Goal: Task Accomplishment & Management: Use online tool/utility

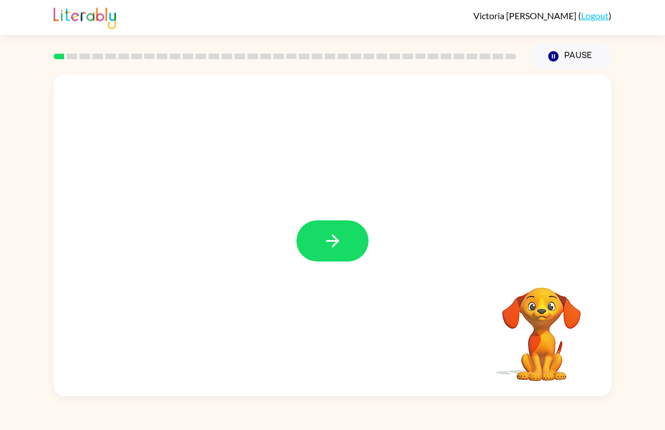
click at [343, 237] on button "button" at bounding box center [332, 240] width 72 height 41
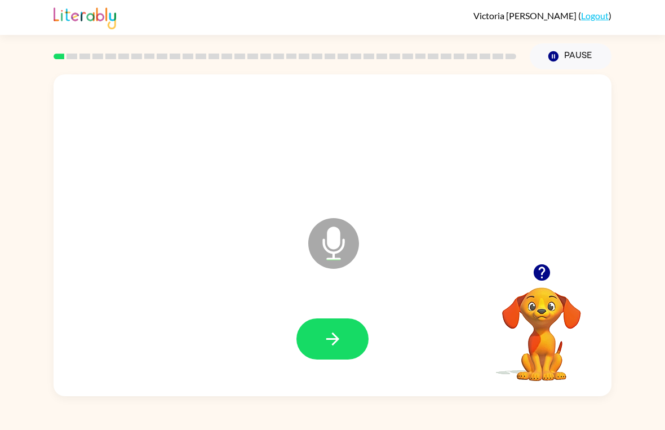
click at [325, 354] on button "button" at bounding box center [332, 338] width 72 height 41
click at [327, 336] on icon "button" at bounding box center [333, 339] width 20 height 20
click at [333, 335] on icon "button" at bounding box center [332, 338] width 13 height 13
click at [342, 334] on icon "button" at bounding box center [333, 339] width 20 height 20
click at [327, 323] on button "button" at bounding box center [332, 338] width 72 height 41
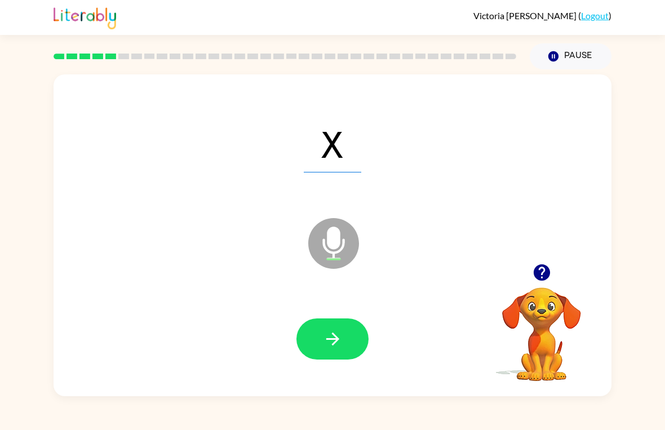
click at [327, 332] on icon "button" at bounding box center [333, 339] width 20 height 20
click at [323, 337] on icon "button" at bounding box center [333, 339] width 20 height 20
click at [329, 324] on button "button" at bounding box center [332, 338] width 72 height 41
click at [340, 336] on icon "button" at bounding box center [333, 339] width 20 height 20
click at [340, 331] on icon "button" at bounding box center [333, 339] width 20 height 20
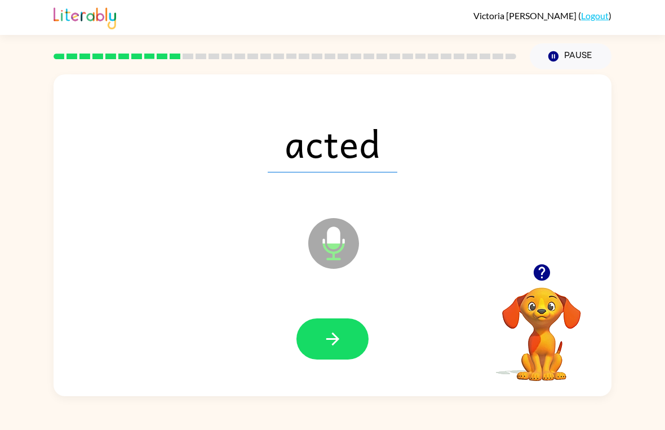
click at [353, 331] on button "button" at bounding box center [332, 338] width 72 height 41
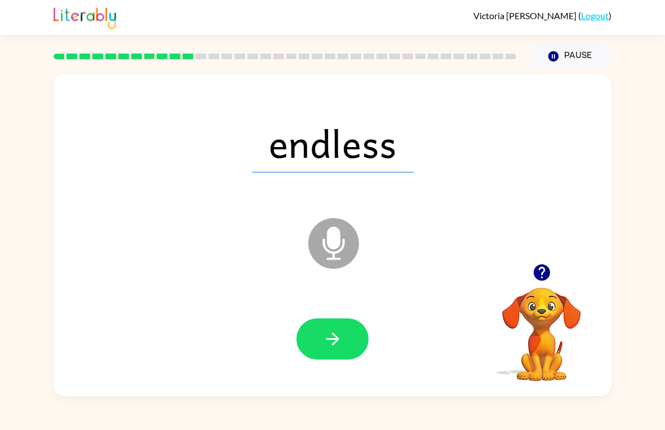
click at [333, 344] on icon "button" at bounding box center [332, 338] width 13 height 13
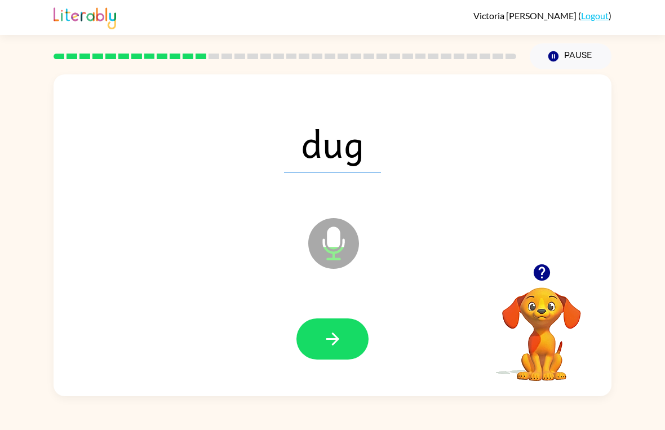
click at [342, 377] on div at bounding box center [332, 339] width 535 height 92
click at [342, 326] on button "button" at bounding box center [332, 338] width 72 height 41
click at [329, 326] on button "button" at bounding box center [332, 338] width 72 height 41
click at [345, 337] on button "button" at bounding box center [332, 338] width 72 height 41
click at [335, 343] on icon "button" at bounding box center [332, 338] width 13 height 13
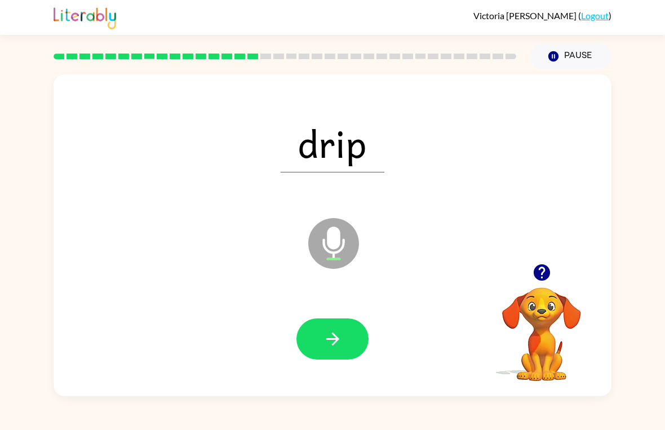
click at [324, 343] on icon "button" at bounding box center [333, 339] width 20 height 20
click at [357, 340] on button "button" at bounding box center [332, 338] width 72 height 41
click at [342, 351] on button "button" at bounding box center [332, 338] width 72 height 41
click at [346, 341] on button "button" at bounding box center [332, 338] width 72 height 41
click at [344, 326] on button "button" at bounding box center [332, 338] width 72 height 41
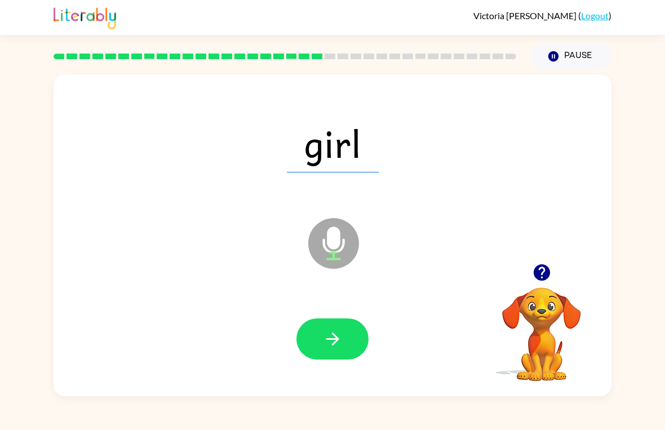
click at [331, 336] on icon "button" at bounding box center [333, 339] width 20 height 20
click at [351, 339] on button "button" at bounding box center [332, 338] width 72 height 41
click at [336, 336] on icon "button" at bounding box center [333, 339] width 20 height 20
click at [317, 318] on button "button" at bounding box center [332, 338] width 72 height 41
click at [342, 339] on button "button" at bounding box center [332, 338] width 72 height 41
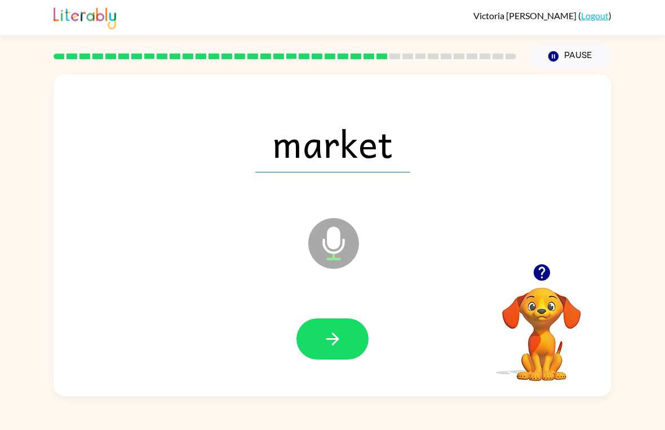
click at [342, 318] on button "button" at bounding box center [332, 338] width 72 height 41
click at [338, 337] on icon "button" at bounding box center [333, 339] width 20 height 20
click at [341, 332] on icon "button" at bounding box center [333, 339] width 20 height 20
click at [359, 309] on div at bounding box center [332, 339] width 535 height 92
click at [342, 345] on button "button" at bounding box center [332, 338] width 72 height 41
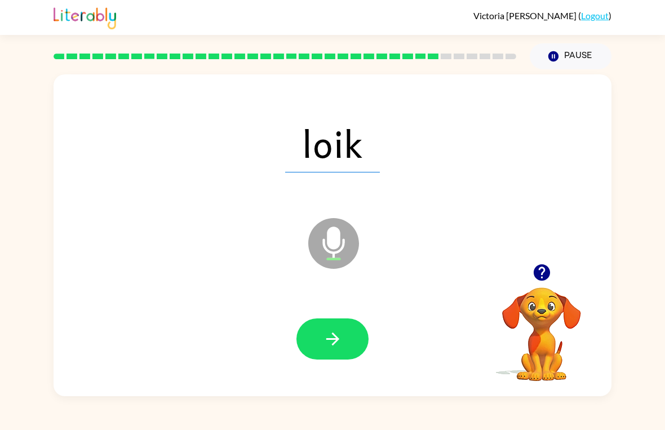
click at [332, 341] on icon "button" at bounding box center [333, 339] width 20 height 20
click at [345, 322] on button "button" at bounding box center [332, 338] width 72 height 41
click at [321, 333] on button "button" at bounding box center [332, 338] width 72 height 41
click at [358, 339] on button "button" at bounding box center [332, 338] width 72 height 41
click at [348, 351] on button "button" at bounding box center [332, 338] width 72 height 41
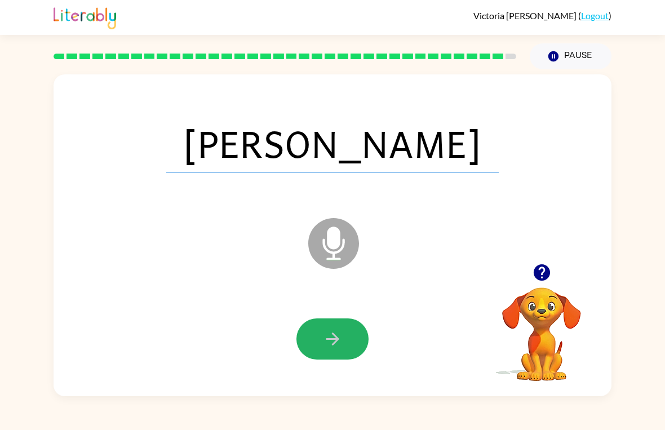
click at [355, 340] on button "button" at bounding box center [332, 338] width 72 height 41
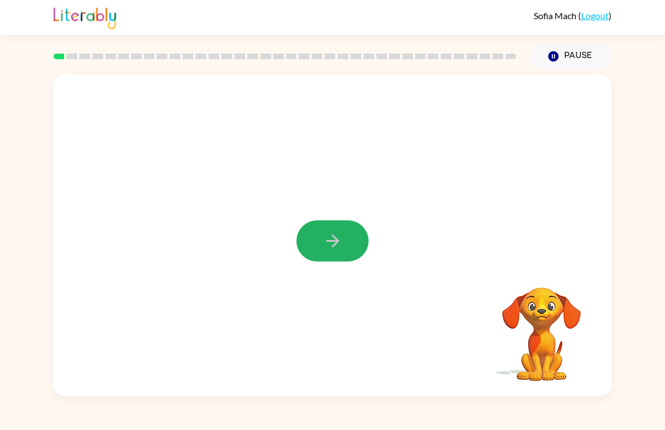
click at [340, 231] on button "button" at bounding box center [332, 240] width 72 height 41
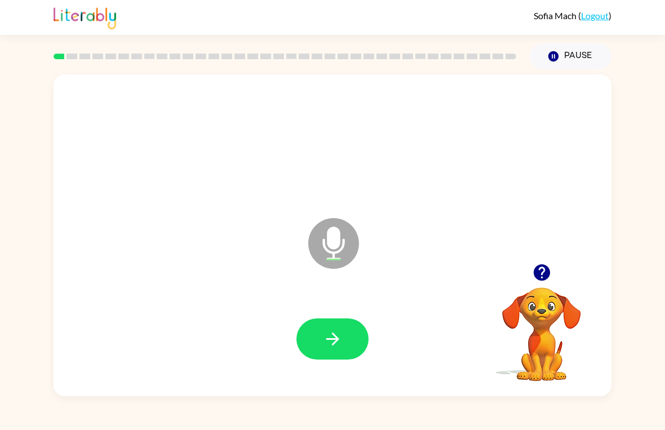
click at [345, 335] on button "button" at bounding box center [332, 338] width 72 height 41
click at [336, 351] on button "button" at bounding box center [332, 338] width 72 height 41
click at [323, 341] on icon "button" at bounding box center [333, 339] width 20 height 20
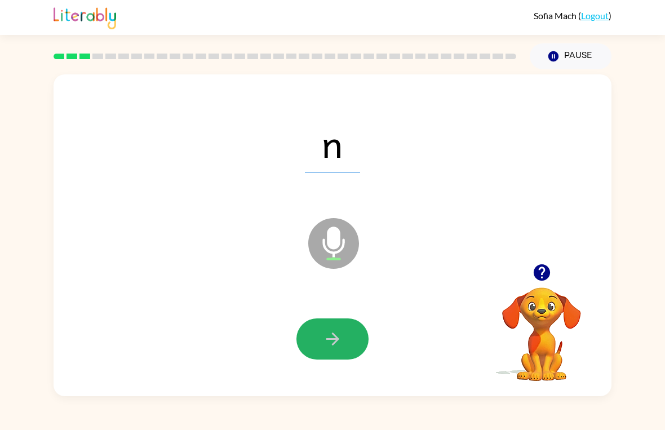
click at [354, 345] on button "button" at bounding box center [332, 338] width 72 height 41
click at [348, 341] on button "button" at bounding box center [332, 338] width 72 height 41
click at [348, 342] on button "button" at bounding box center [332, 338] width 72 height 41
click at [337, 332] on icon "button" at bounding box center [333, 339] width 20 height 20
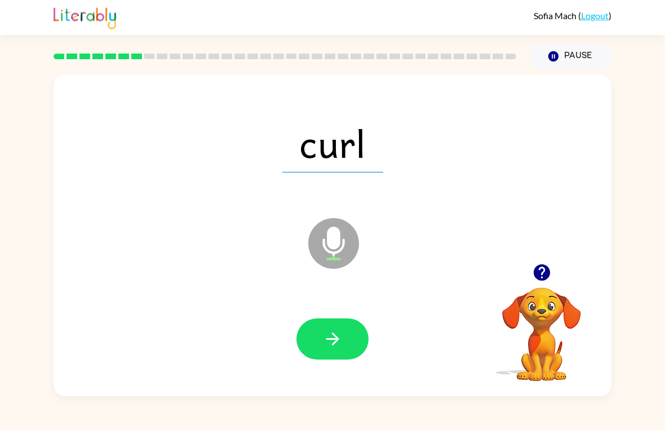
click at [347, 346] on button "button" at bounding box center [332, 338] width 72 height 41
click at [342, 330] on icon "button" at bounding box center [333, 339] width 20 height 20
click at [345, 351] on button "button" at bounding box center [332, 338] width 72 height 41
click at [347, 359] on button "button" at bounding box center [332, 338] width 72 height 41
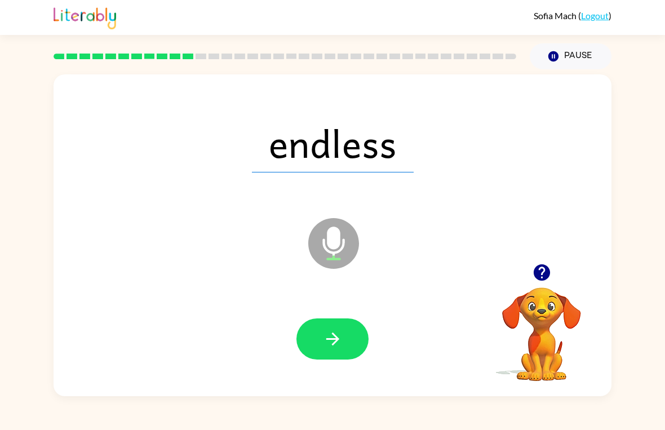
click at [343, 346] on button "button" at bounding box center [332, 338] width 72 height 41
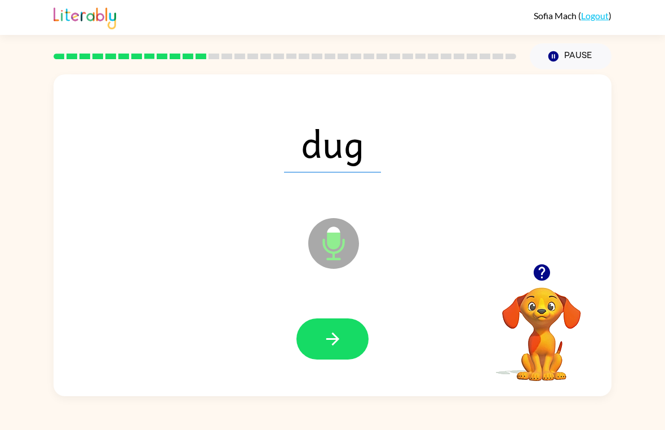
click at [331, 350] on button "button" at bounding box center [332, 338] width 72 height 41
click at [340, 355] on button "button" at bounding box center [332, 338] width 72 height 41
click at [336, 336] on icon "button" at bounding box center [332, 338] width 13 height 13
click at [335, 339] on icon "button" at bounding box center [332, 338] width 13 height 13
click at [338, 347] on icon "button" at bounding box center [333, 339] width 20 height 20
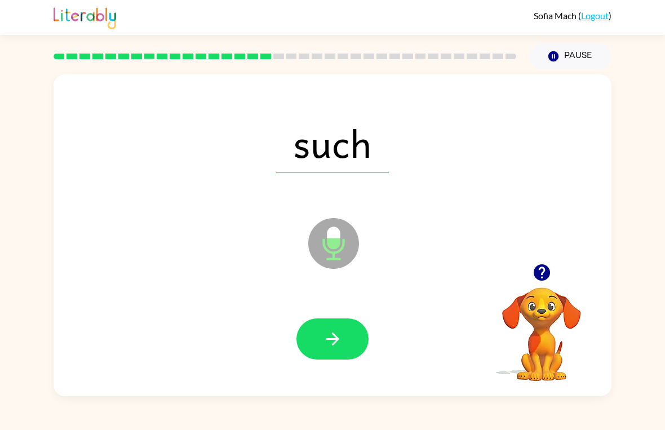
click at [344, 339] on button "button" at bounding box center [332, 338] width 72 height 41
click at [353, 327] on button "button" at bounding box center [332, 338] width 72 height 41
click at [349, 328] on button "button" at bounding box center [332, 338] width 72 height 41
click at [342, 335] on icon "button" at bounding box center [333, 339] width 20 height 20
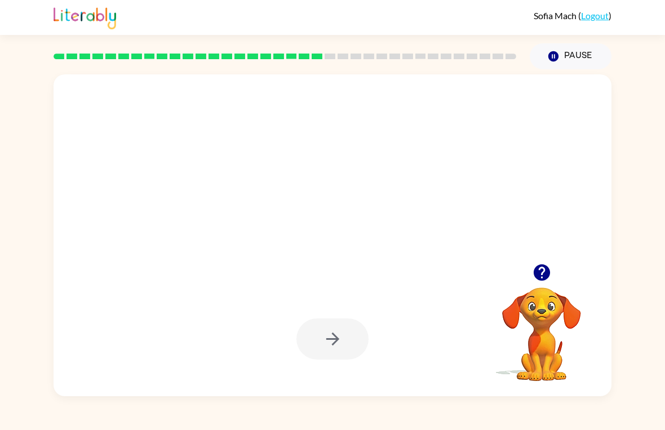
click at [584, 63] on button "Pause Pause" at bounding box center [570, 56] width 82 height 26
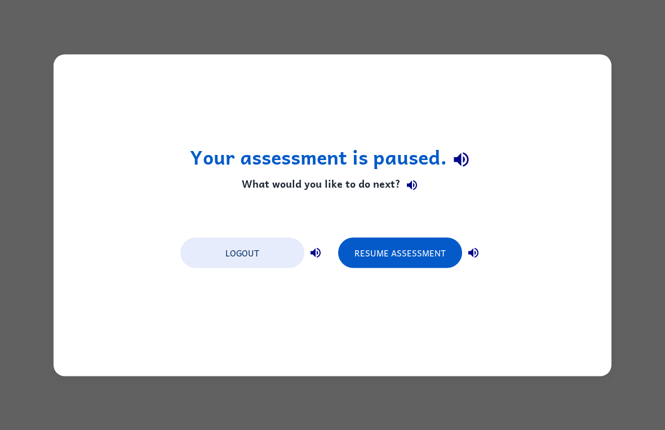
click at [384, 244] on button "Resume Assessment" at bounding box center [400, 252] width 124 height 30
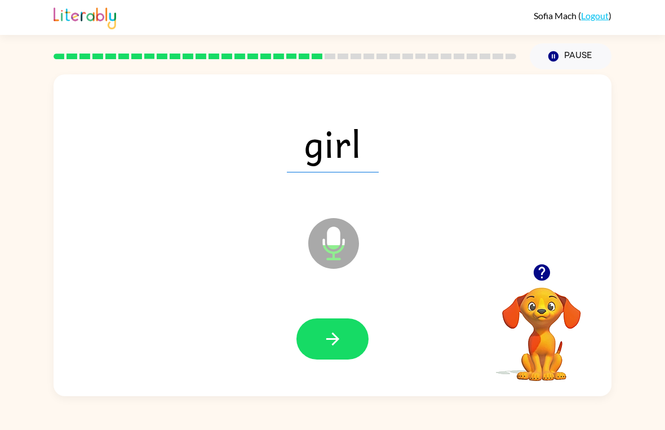
click at [342, 336] on icon "button" at bounding box center [333, 339] width 20 height 20
click at [326, 341] on icon "button" at bounding box center [333, 339] width 20 height 20
click at [351, 344] on button "button" at bounding box center [332, 338] width 72 height 41
click at [331, 343] on icon "button" at bounding box center [333, 339] width 20 height 20
click at [333, 348] on icon "button" at bounding box center [333, 339] width 20 height 20
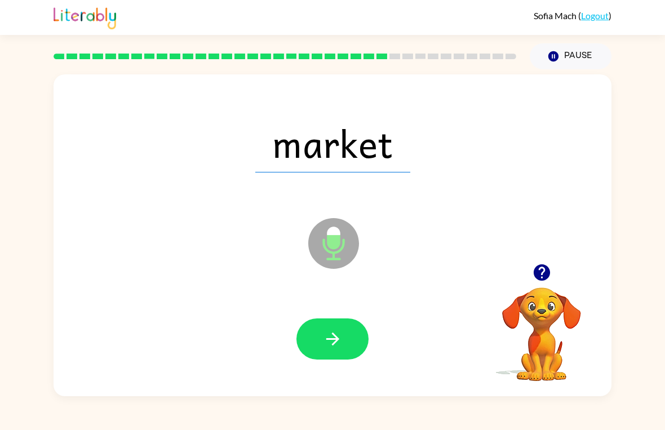
click at [334, 344] on icon "button" at bounding box center [332, 338] width 13 height 13
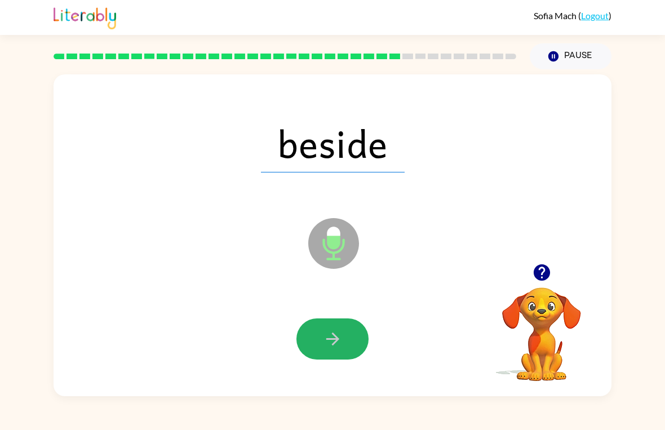
click at [345, 348] on button "button" at bounding box center [332, 338] width 72 height 41
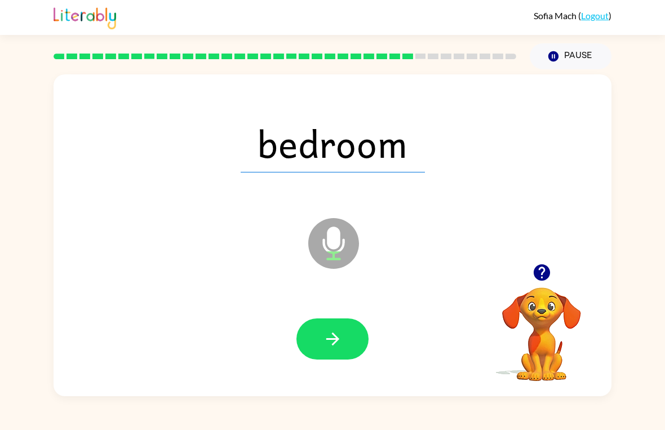
click at [332, 336] on icon "button" at bounding box center [333, 339] width 20 height 20
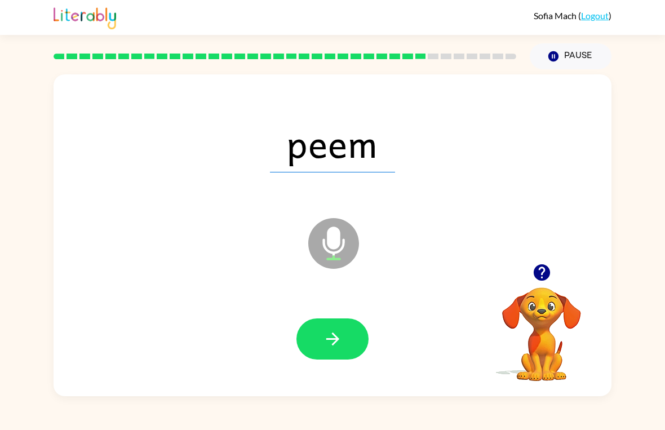
click at [338, 324] on button "button" at bounding box center [332, 338] width 72 height 41
click at [334, 340] on icon "button" at bounding box center [333, 339] width 20 height 20
click at [344, 342] on button "button" at bounding box center [332, 338] width 72 height 41
click at [352, 345] on button "button" at bounding box center [332, 338] width 72 height 41
click at [345, 343] on button "button" at bounding box center [332, 338] width 72 height 41
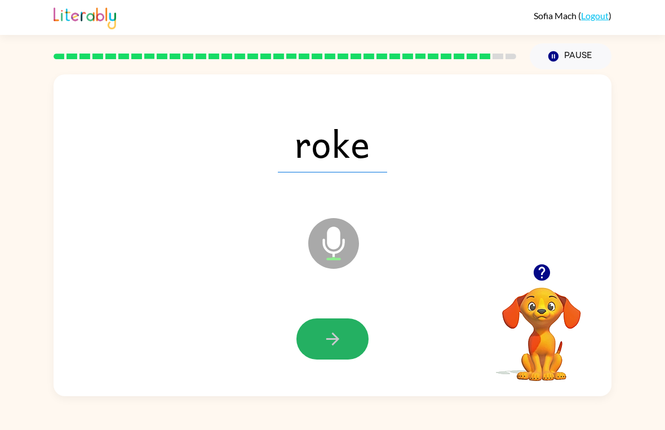
click at [354, 339] on button "button" at bounding box center [332, 338] width 72 height 41
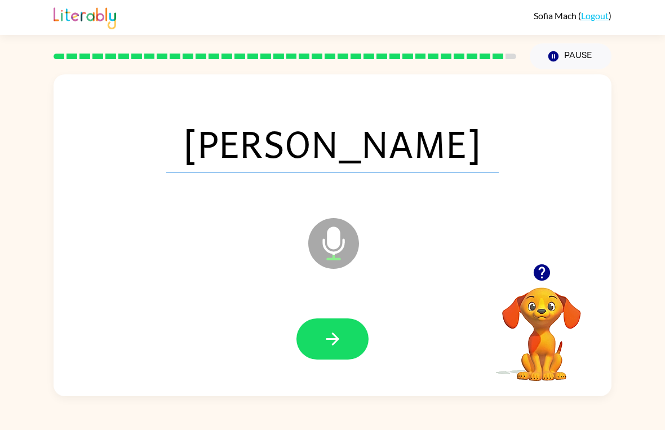
click at [359, 335] on button "button" at bounding box center [332, 338] width 72 height 41
